Goal: Check status: Check status

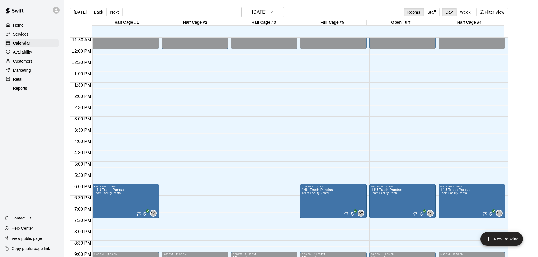
scroll to position [260, 0]
click at [116, 12] on button "Next" at bounding box center [115, 12] width 16 height 8
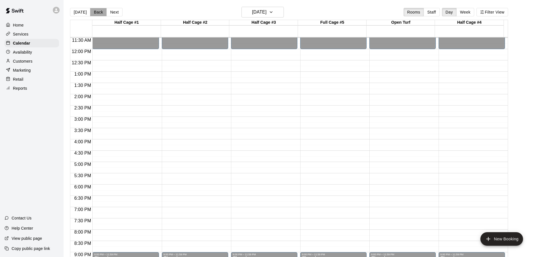
click at [98, 12] on button "Back" at bounding box center [98, 12] width 17 height 8
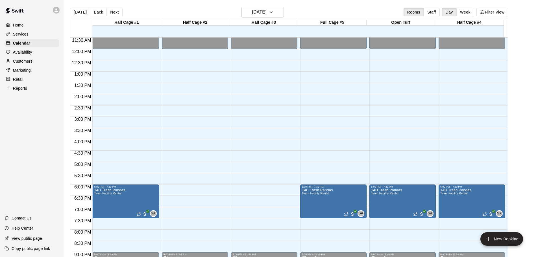
click at [23, 91] on p "Reports" at bounding box center [20, 89] width 14 height 6
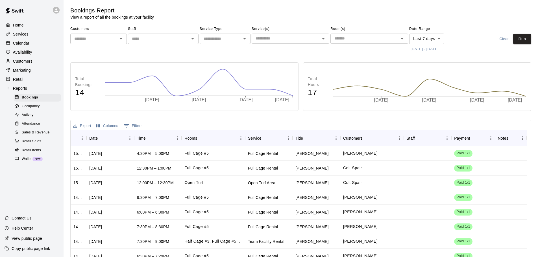
click at [34, 136] on span "Sales & Revenue" at bounding box center [36, 133] width 28 height 6
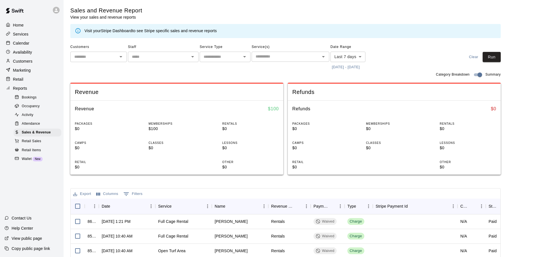
click at [123, 29] on link "Stripe Dashboard" at bounding box center [116, 31] width 31 height 5
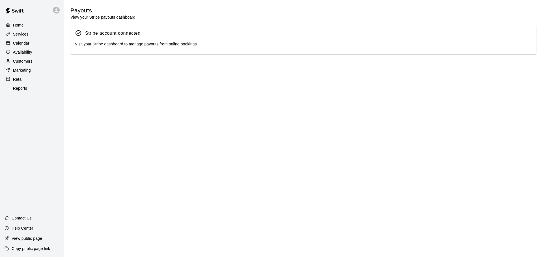
click at [112, 45] on link "Stripe dashboard" at bounding box center [107, 44] width 31 height 5
click at [25, 42] on p "Calendar" at bounding box center [21, 43] width 16 height 6
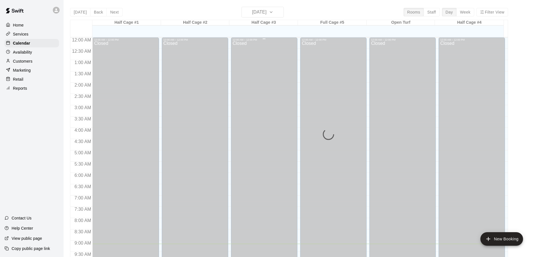
scroll to position [207, 0]
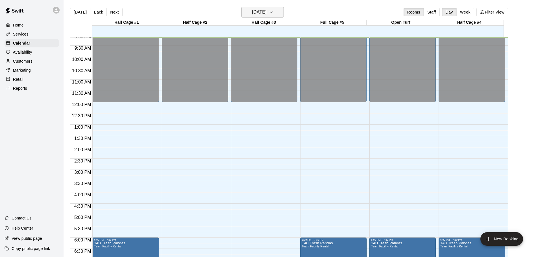
click at [274, 12] on icon "button" at bounding box center [271, 12] width 5 height 7
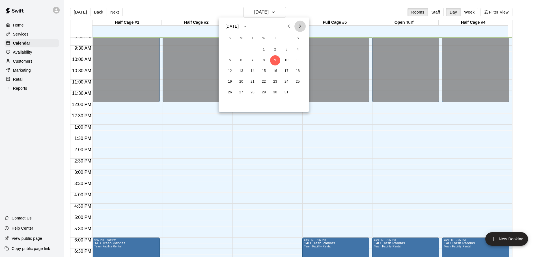
click at [298, 27] on icon "Next month" at bounding box center [300, 26] width 7 height 7
click at [241, 61] on button "3" at bounding box center [241, 60] width 10 height 10
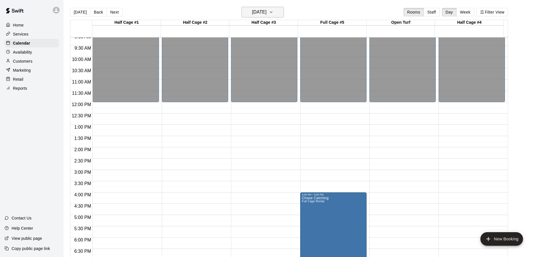
click at [274, 13] on icon "button" at bounding box center [271, 12] width 5 height 7
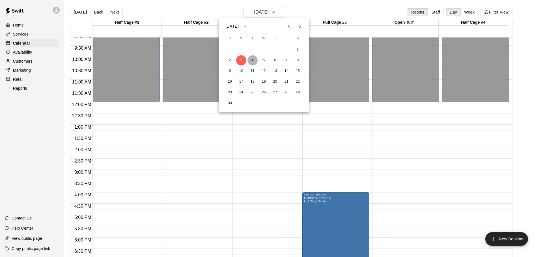
click at [255, 60] on button "4" at bounding box center [252, 60] width 10 height 10
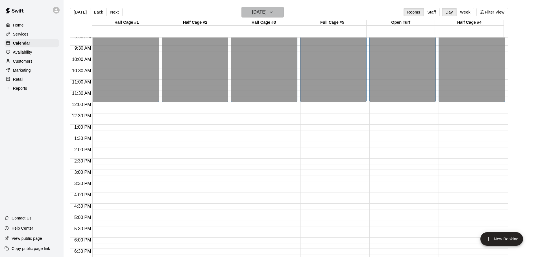
click at [274, 10] on icon "button" at bounding box center [271, 12] width 5 height 7
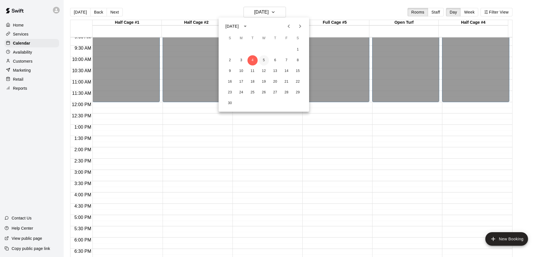
click at [264, 60] on button "5" at bounding box center [264, 60] width 10 height 10
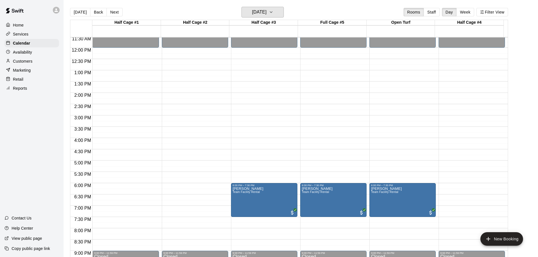
scroll to position [263, 0]
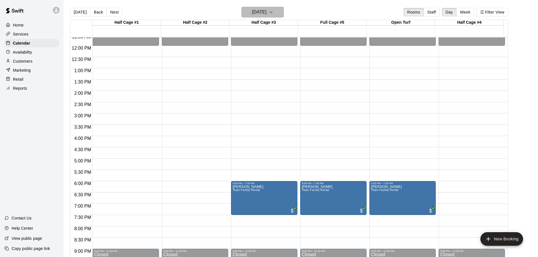
click at [274, 11] on icon "button" at bounding box center [271, 12] width 5 height 7
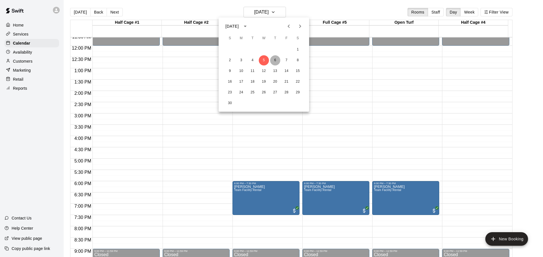
click at [275, 59] on button "6" at bounding box center [275, 60] width 10 height 10
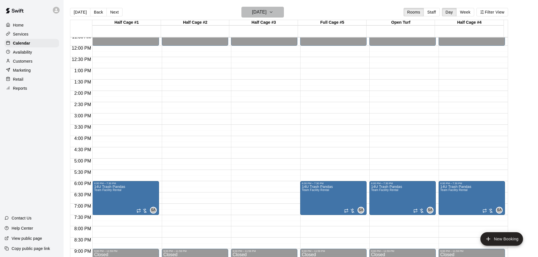
click at [274, 12] on icon "button" at bounding box center [271, 12] width 5 height 7
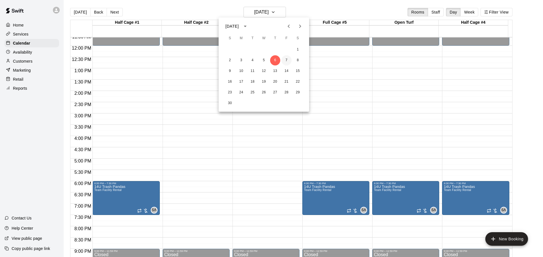
click at [287, 60] on button "7" at bounding box center [286, 60] width 10 height 10
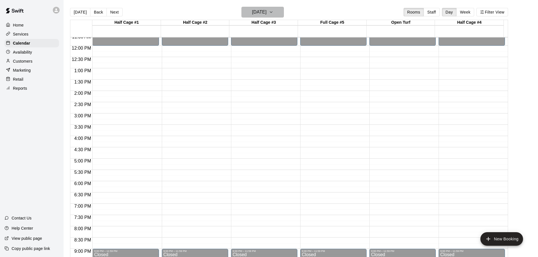
click at [274, 13] on icon "button" at bounding box center [271, 12] width 5 height 7
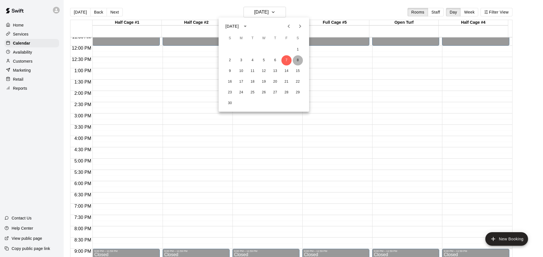
click at [299, 60] on button "8" at bounding box center [298, 60] width 10 height 10
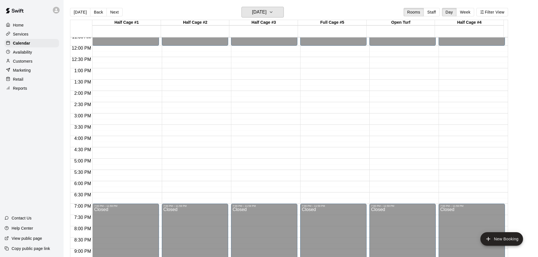
click at [282, 7] on main "[DATE] Back [DATE][DATE] Rooms Staff Day Week Filter View Half Cage #1 08 Sat H…" at bounding box center [301, 133] width 475 height 267
click at [267, 11] on h6 "[DATE]" at bounding box center [259, 12] width 14 height 8
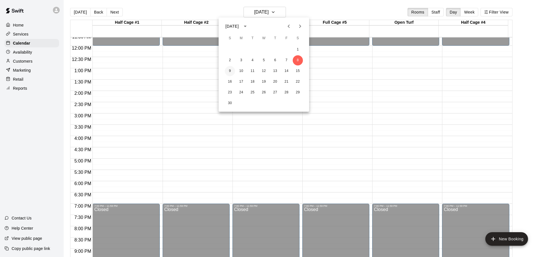
click at [230, 70] on button "9" at bounding box center [230, 71] width 10 height 10
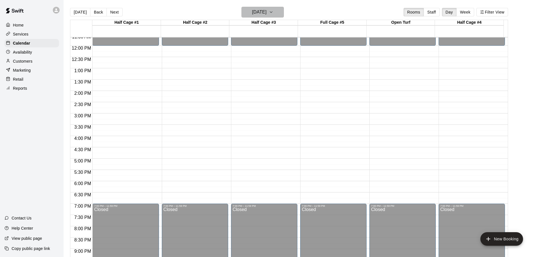
click at [266, 14] on h6 "[DATE]" at bounding box center [259, 12] width 14 height 8
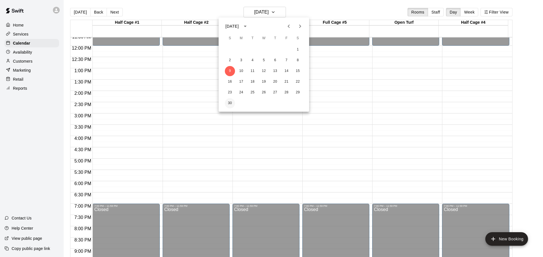
click at [232, 101] on button "30" at bounding box center [230, 103] width 10 height 10
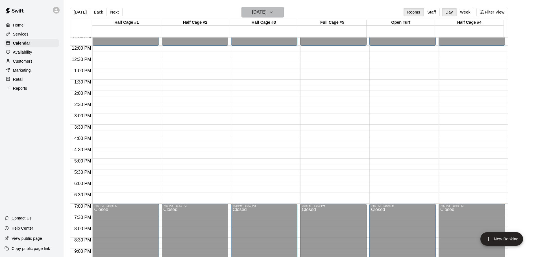
click at [267, 9] on h6 "[DATE]" at bounding box center [259, 12] width 14 height 8
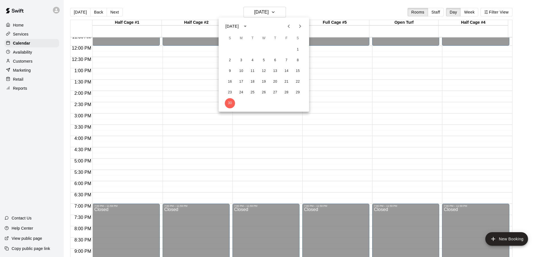
click at [298, 26] on icon "Next month" at bounding box center [300, 26] width 7 height 7
click at [240, 49] on button "1" at bounding box center [241, 50] width 10 height 10
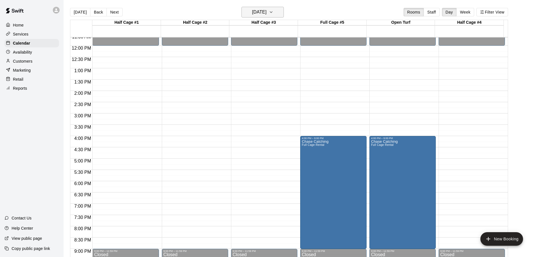
click at [283, 14] on button "[DATE]" at bounding box center [263, 12] width 42 height 11
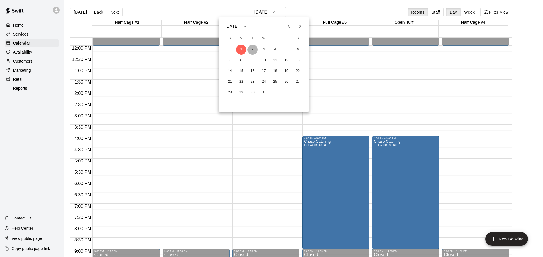
click at [250, 49] on button "2" at bounding box center [252, 50] width 10 height 10
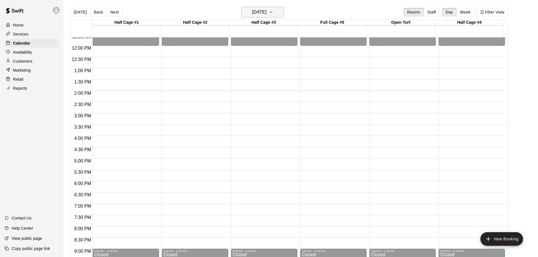
click at [278, 14] on button "[DATE]" at bounding box center [263, 12] width 42 height 11
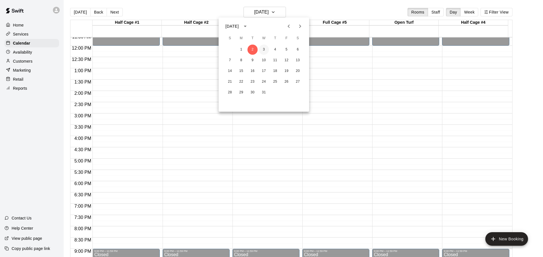
click at [263, 50] on button "3" at bounding box center [264, 50] width 10 height 10
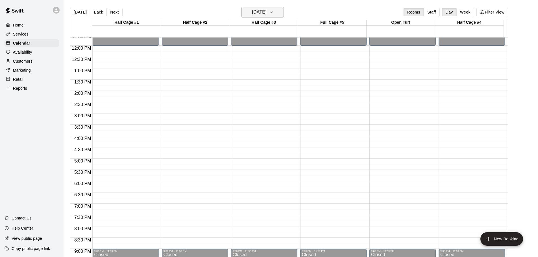
click at [274, 10] on icon "button" at bounding box center [271, 12] width 5 height 7
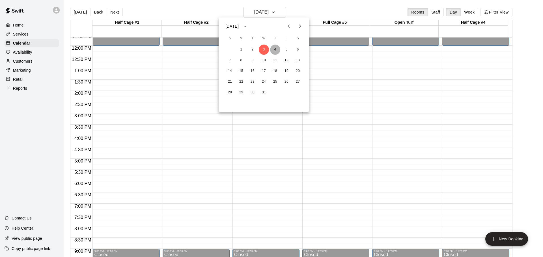
click at [276, 50] on button "4" at bounding box center [275, 50] width 10 height 10
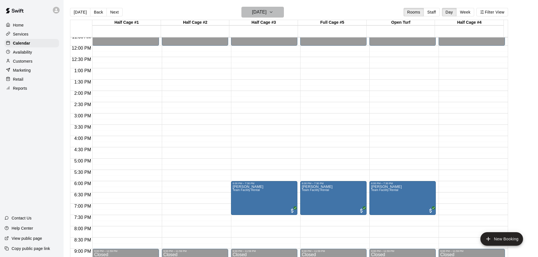
click at [274, 11] on icon "button" at bounding box center [271, 12] width 5 height 7
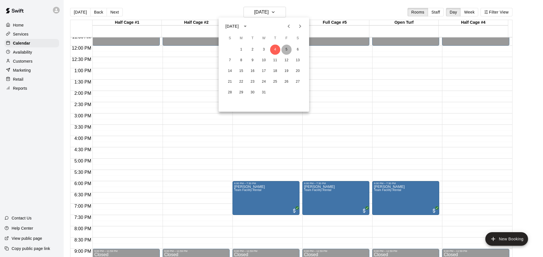
click at [287, 50] on button "5" at bounding box center [286, 50] width 10 height 10
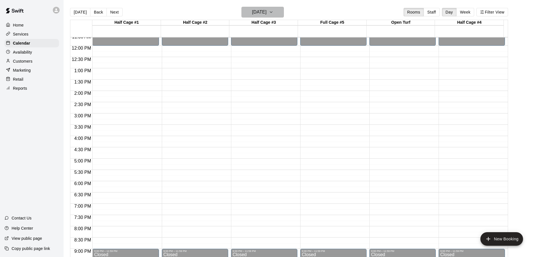
click at [274, 12] on icon "button" at bounding box center [271, 12] width 5 height 7
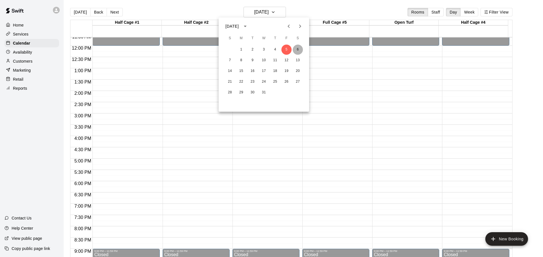
click at [296, 51] on button "6" at bounding box center [298, 50] width 10 height 10
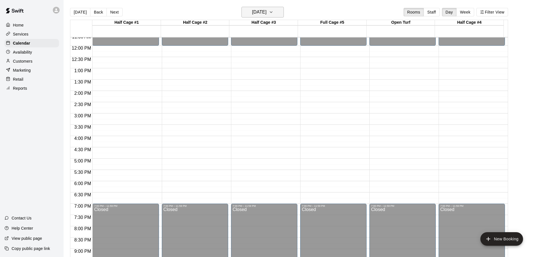
click at [278, 11] on button "[DATE]" at bounding box center [263, 12] width 42 height 11
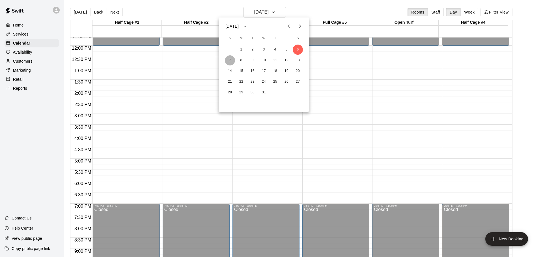
click at [230, 59] on button "7" at bounding box center [230, 60] width 10 height 10
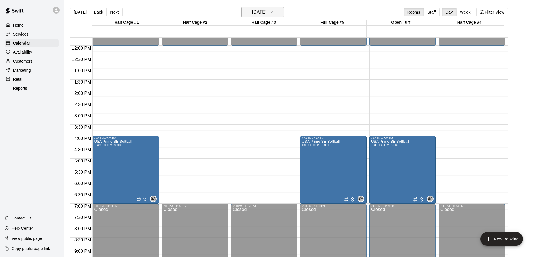
click at [274, 13] on icon "button" at bounding box center [271, 12] width 5 height 7
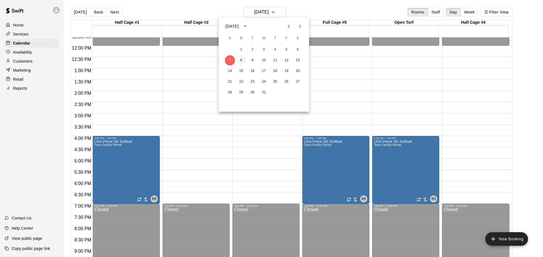
click at [241, 62] on button "8" at bounding box center [241, 60] width 10 height 10
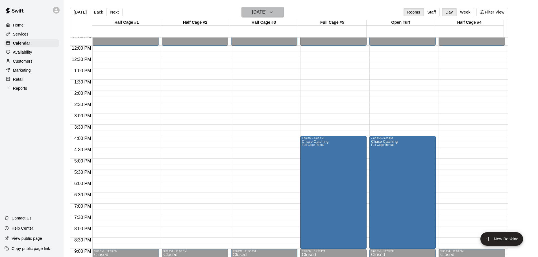
click at [274, 13] on icon "button" at bounding box center [271, 12] width 5 height 7
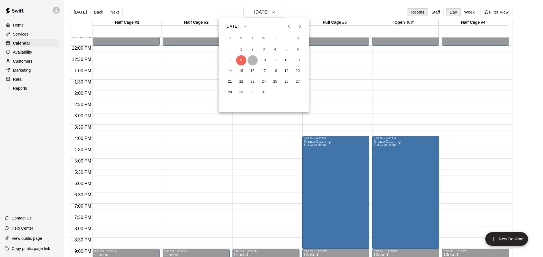
click at [251, 62] on button "9" at bounding box center [252, 60] width 10 height 10
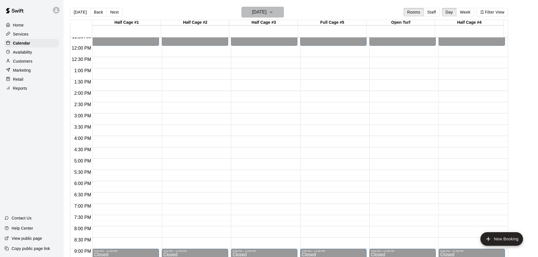
click at [277, 15] on button "[DATE]" at bounding box center [263, 12] width 42 height 11
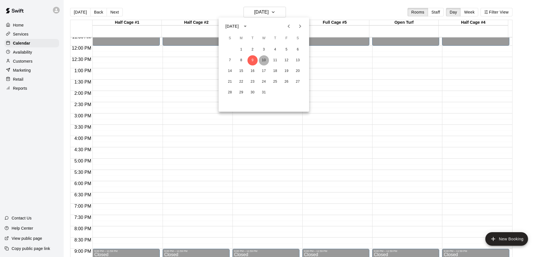
click at [264, 61] on button "10" at bounding box center [264, 60] width 10 height 10
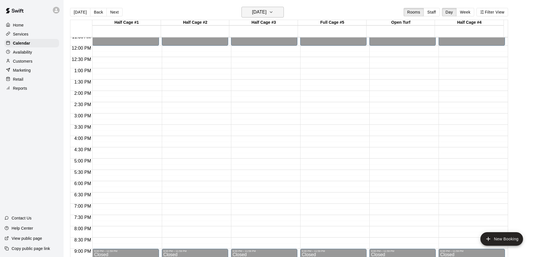
click at [282, 11] on button "[DATE]" at bounding box center [263, 12] width 42 height 11
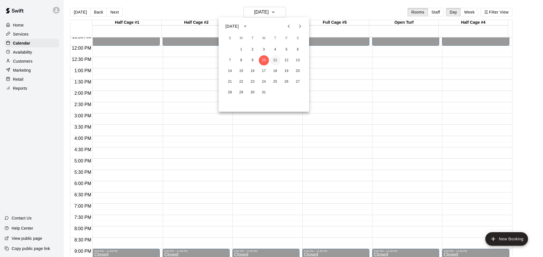
click at [278, 59] on button "11" at bounding box center [275, 60] width 10 height 10
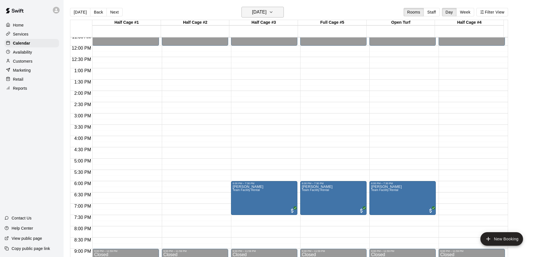
click at [274, 13] on icon "button" at bounding box center [271, 12] width 5 height 7
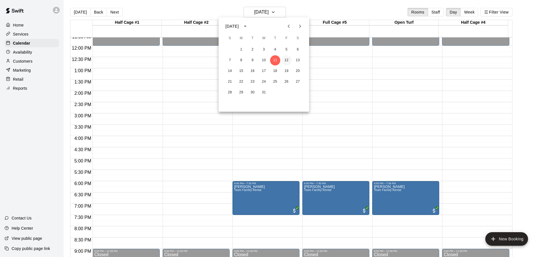
click at [288, 60] on button "12" at bounding box center [286, 60] width 10 height 10
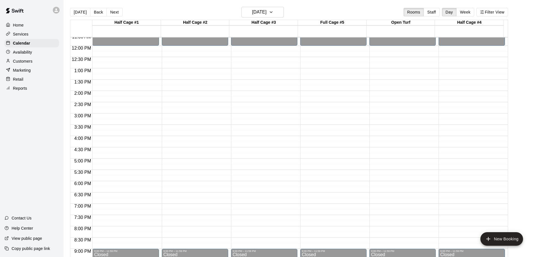
click at [77, 10] on button "[DATE]" at bounding box center [80, 12] width 20 height 8
